Goal: Task Accomplishment & Management: Complete application form

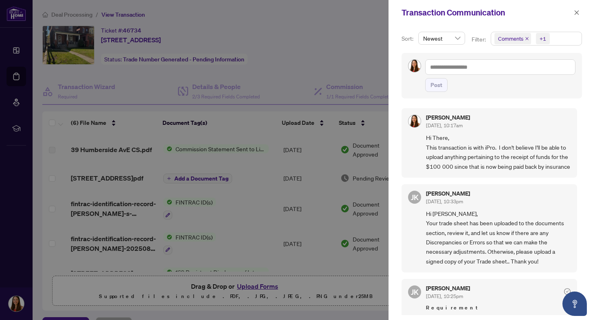
scroll to position [100, 0]
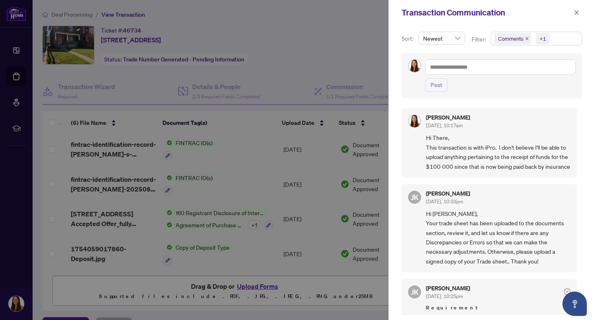
click at [286, 57] on div at bounding box center [297, 160] width 595 height 320
click at [328, 42] on div at bounding box center [297, 160] width 595 height 320
click at [574, 13] on icon "close" at bounding box center [577, 13] width 6 height 6
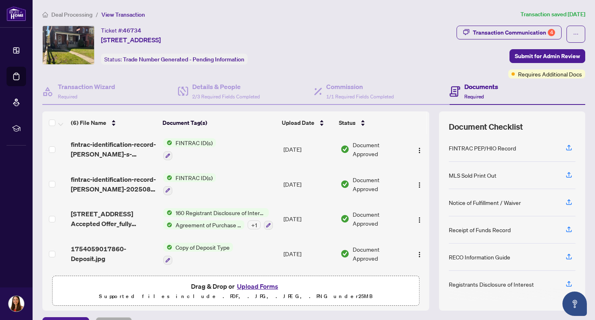
click at [259, 285] on button "Upload Forms" at bounding box center [258, 286] width 46 height 11
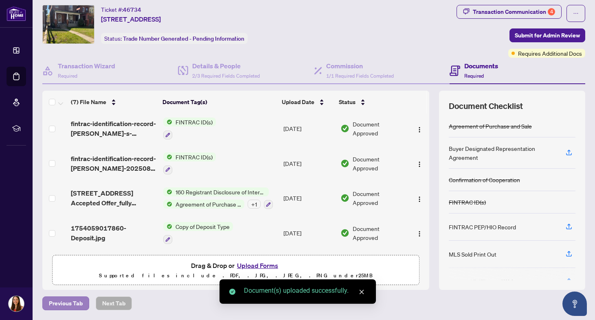
scroll to position [20, 0]
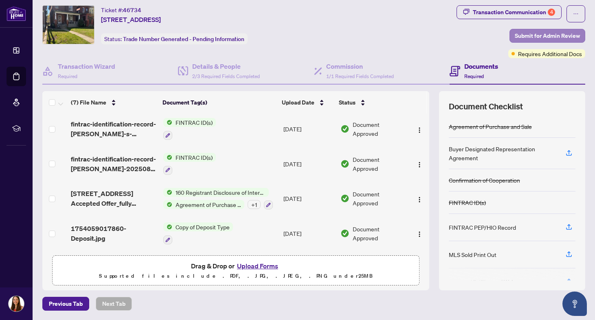
click at [546, 35] on span "Submit for Admin Review" at bounding box center [547, 35] width 65 height 13
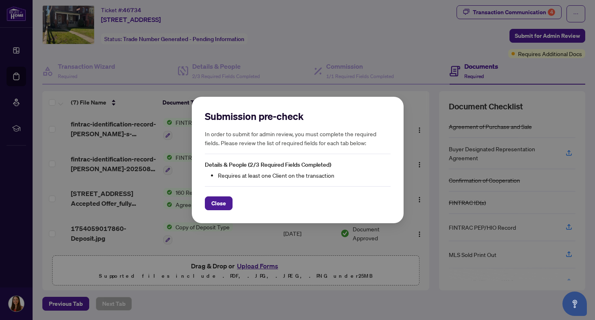
scroll to position [0, 0]
click at [219, 177] on li "Requires at least one Client on the transaction" at bounding box center [304, 175] width 173 height 9
click at [216, 211] on div "Submission pre-check In order to submit for admin review, you must complete the…" at bounding box center [298, 160] width 212 height 127
click at [223, 210] on span "Close" at bounding box center [218, 203] width 15 height 13
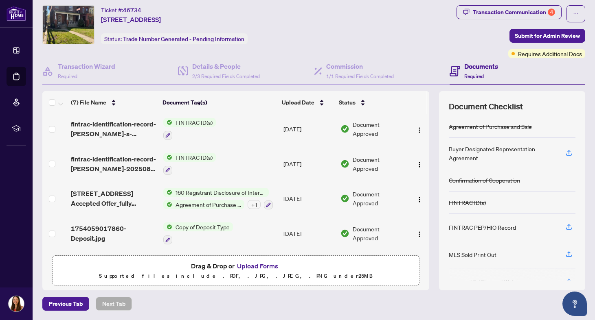
scroll to position [95, 0]
click at [248, 268] on button "Upload Forms" at bounding box center [258, 266] width 46 height 11
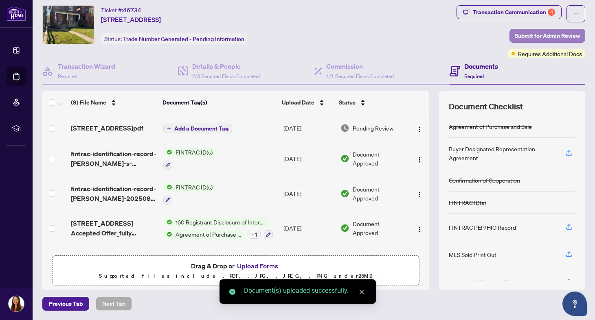
click at [548, 37] on span "Submit for Admin Review" at bounding box center [547, 35] width 65 height 13
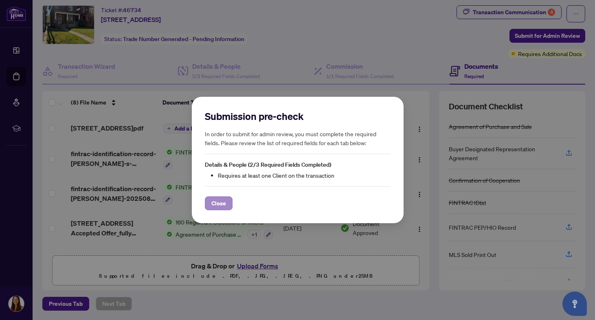
click at [218, 203] on span "Close" at bounding box center [218, 203] width 15 height 13
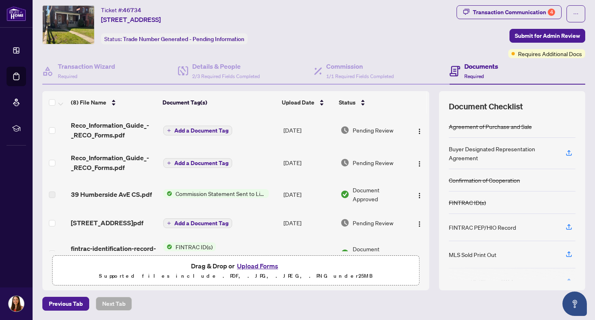
scroll to position [0, 0]
click at [417, 131] on img "button" at bounding box center [419, 131] width 7 height 7
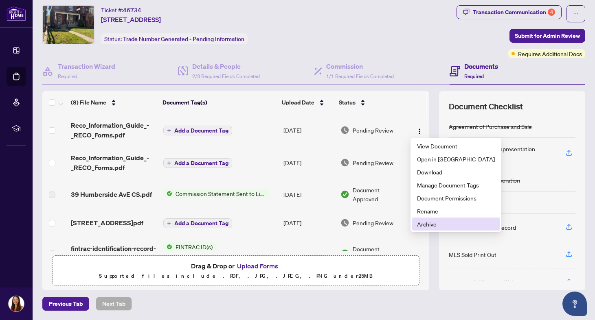
click at [429, 224] on span "Archive" at bounding box center [456, 224] width 78 height 9
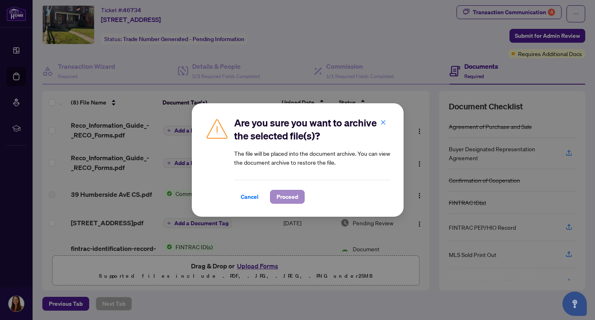
click at [295, 193] on span "Proceed" at bounding box center [287, 197] width 22 height 13
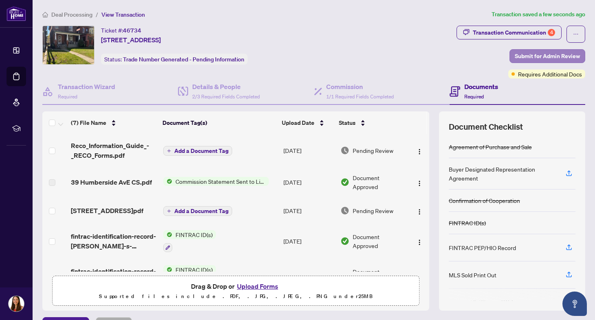
click at [531, 54] on span "Submit for Admin Review" at bounding box center [547, 56] width 65 height 13
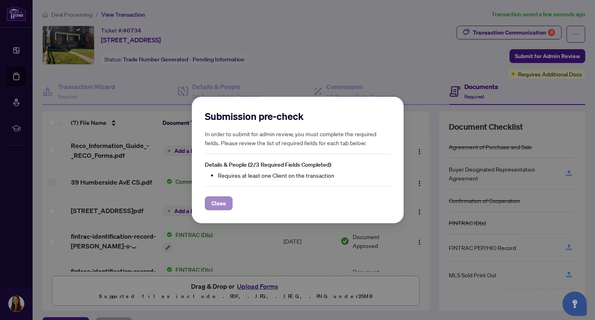
click at [220, 207] on span "Close" at bounding box center [218, 203] width 15 height 13
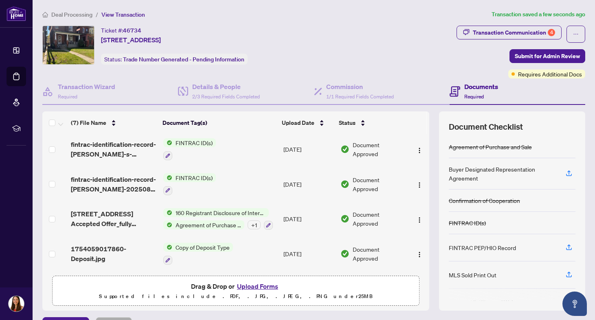
scroll to position [95, 0]
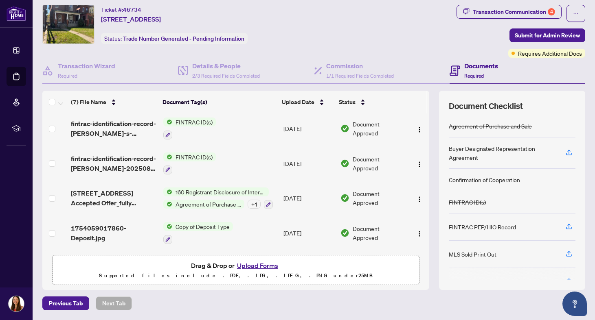
click at [177, 269] on div "Drag & Drop or Upload Forms Supported files include .PDF, .JPG, .JPEG, .PNG und…" at bounding box center [235, 271] width 357 height 20
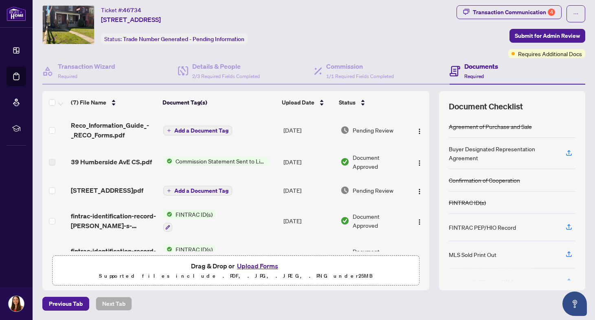
scroll to position [0, 0]
click at [487, 11] on div "Transaction Communication 4" at bounding box center [514, 12] width 82 height 13
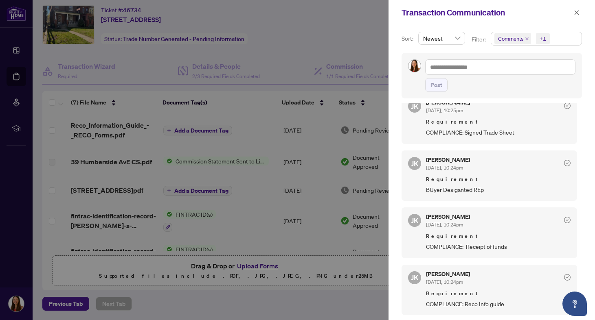
scroll to position [193, 0]
click at [566, 277] on icon "check-circle" at bounding box center [567, 277] width 3 height 2
click at [362, 22] on div at bounding box center [297, 160] width 595 height 320
click at [160, 0] on div at bounding box center [297, 160] width 595 height 320
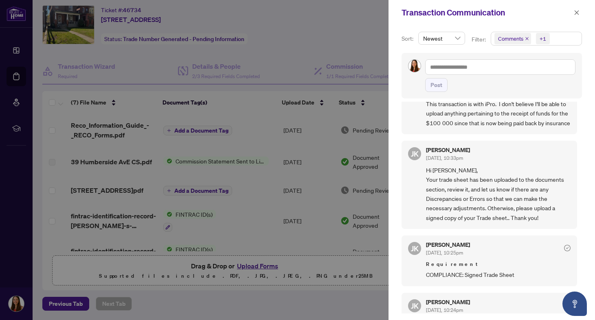
scroll to position [40, 0]
click at [580, 15] on button "button" at bounding box center [576, 13] width 11 height 10
